Goal: Check status: Check status

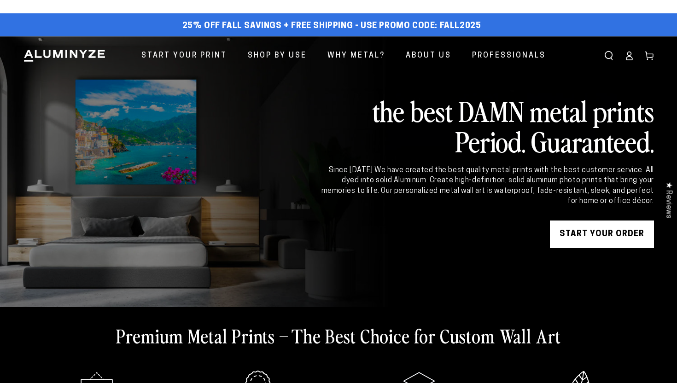
click at [628, 52] on ellipse at bounding box center [630, 54] width 4 height 4
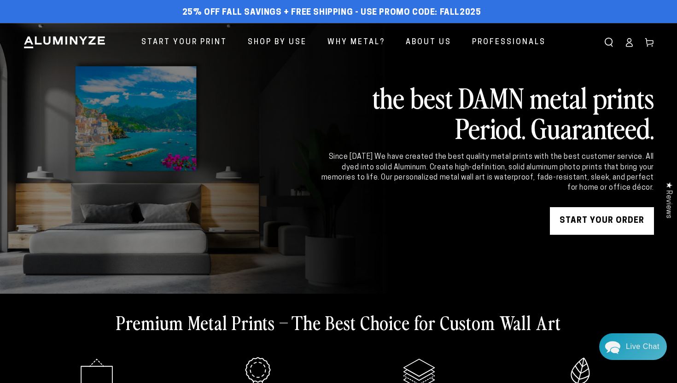
click at [625, 42] on icon at bounding box center [629, 42] width 9 height 9
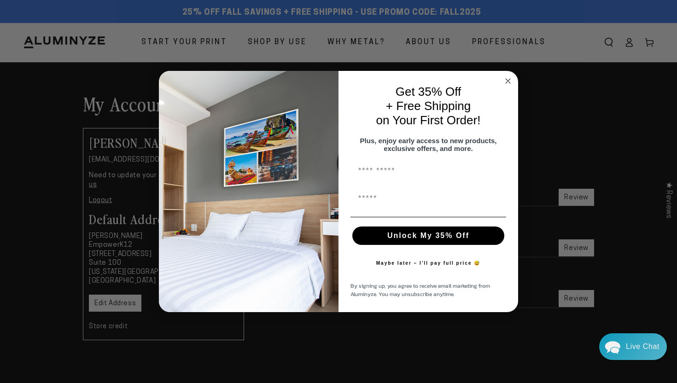
click at [509, 79] on circle "Close dialog" at bounding box center [508, 81] width 11 height 11
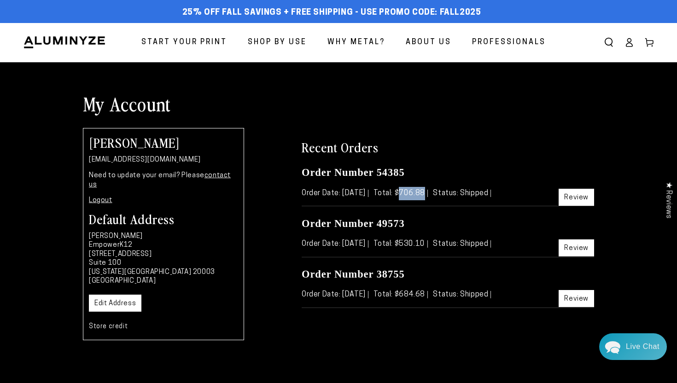
drag, startPoint x: 422, startPoint y: 191, endPoint x: 451, endPoint y: 191, distance: 28.6
click at [451, 191] on p "Order Date: Oct 10, 2025 Total: $706.88 Status: Shipped Review" at bounding box center [448, 193] width 293 height 13
copy span "706.88"
click at [581, 195] on link "Review" at bounding box center [576, 197] width 35 height 17
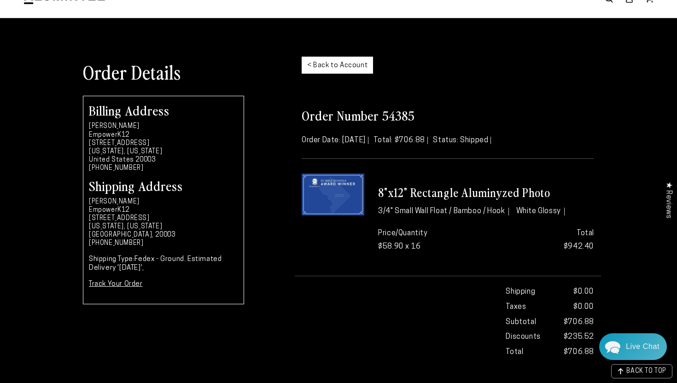
scroll to position [41, 0]
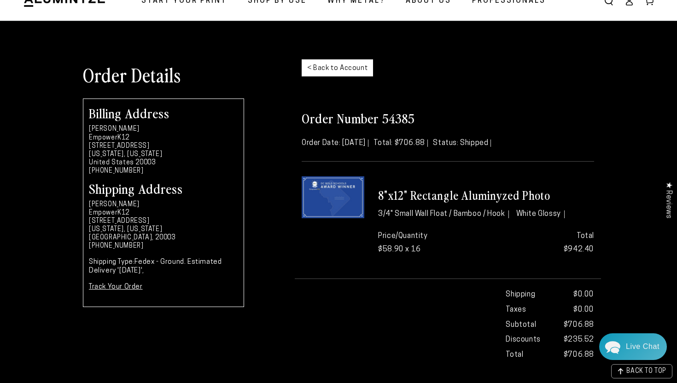
click at [598, 110] on div "Order Number 54385 Order Date: [DATE] Total: $706.88 Status: Shipped 8"x12" Rec…" at bounding box center [448, 231] width 306 height 265
